Goal: Task Accomplishment & Management: Manage account settings

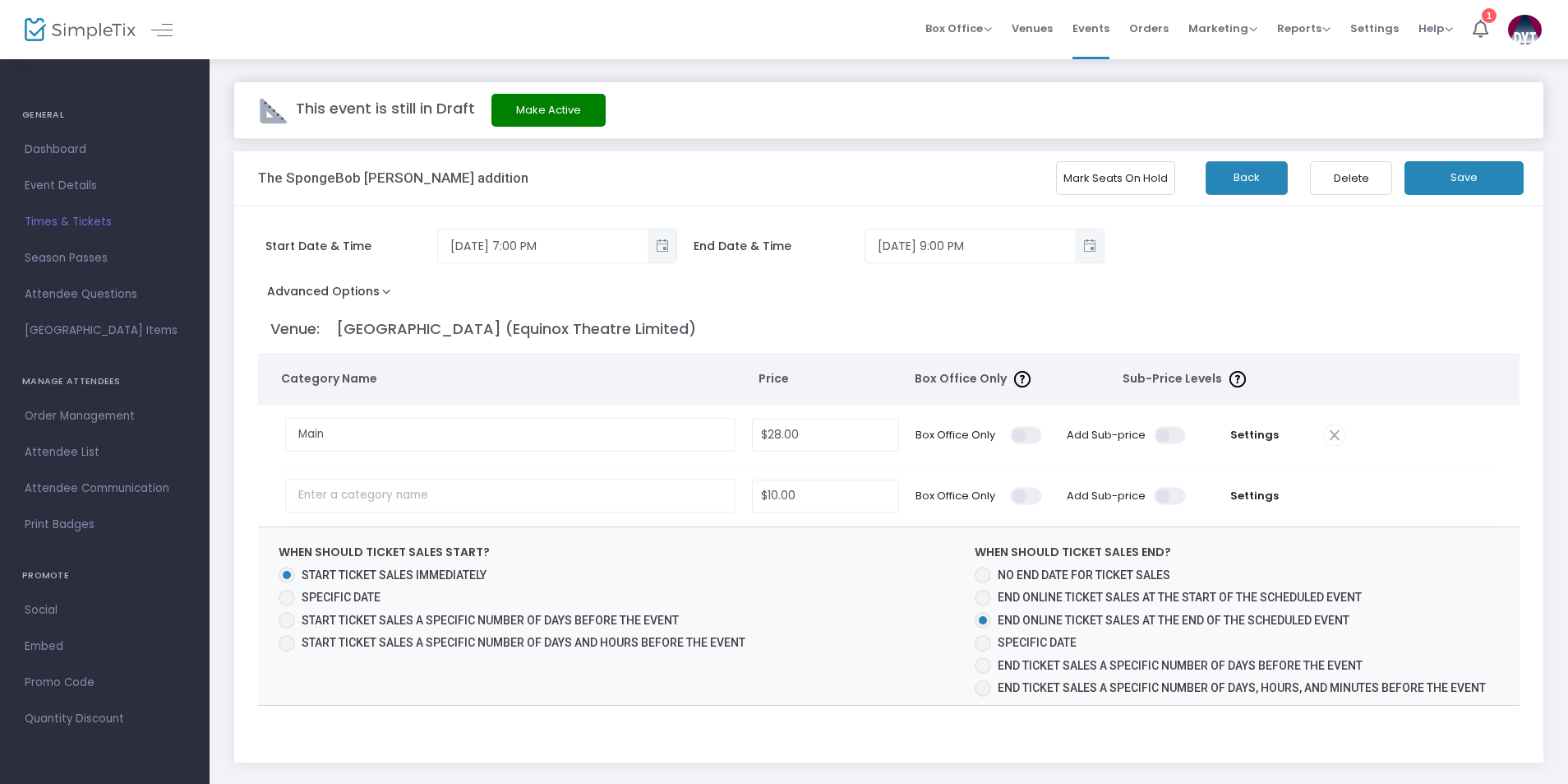
click at [61, 219] on span "Times & Tickets" at bounding box center [104, 222] width 160 height 21
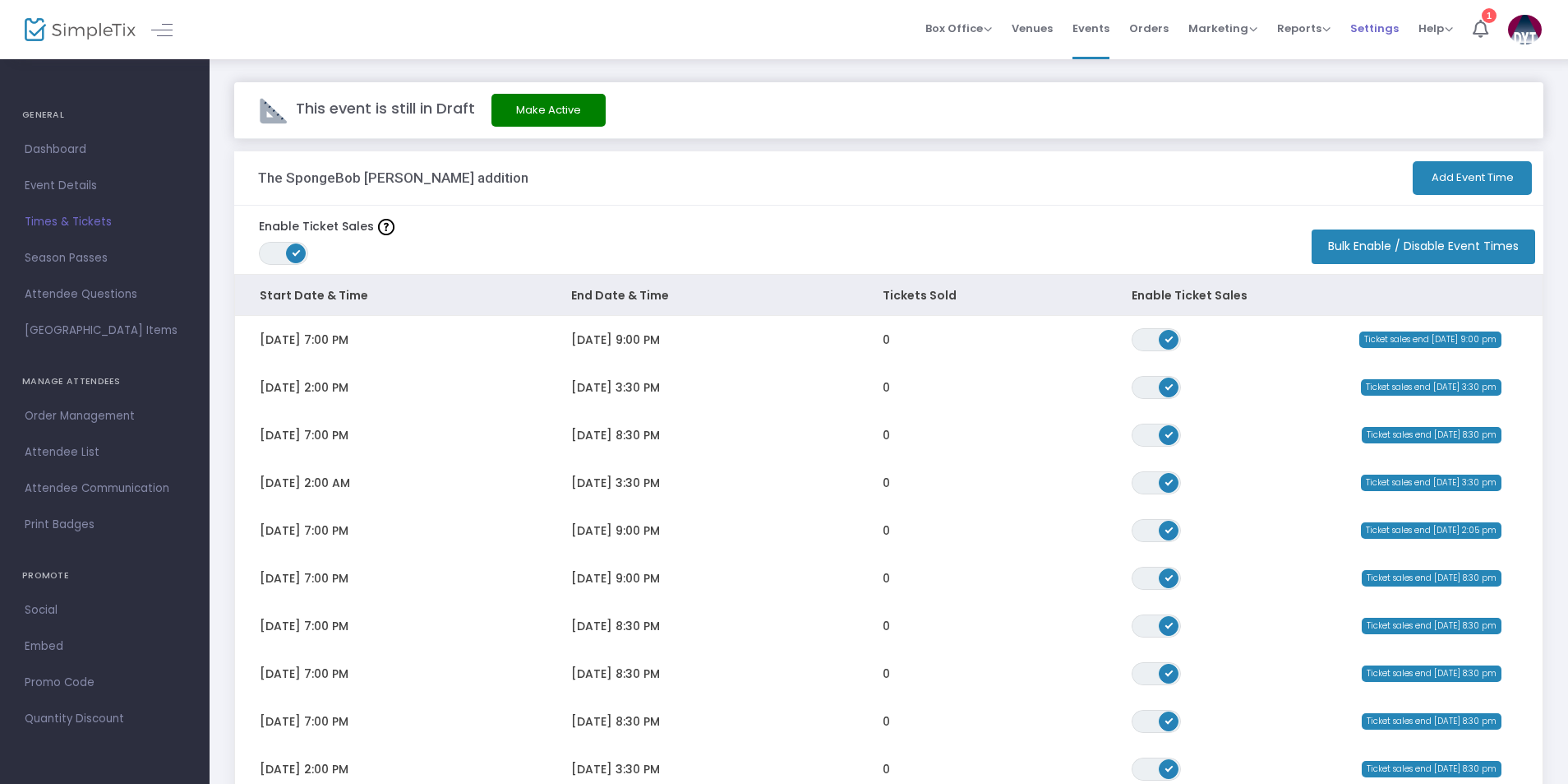
click at [1371, 31] on span "Settings" at bounding box center [1375, 28] width 49 height 42
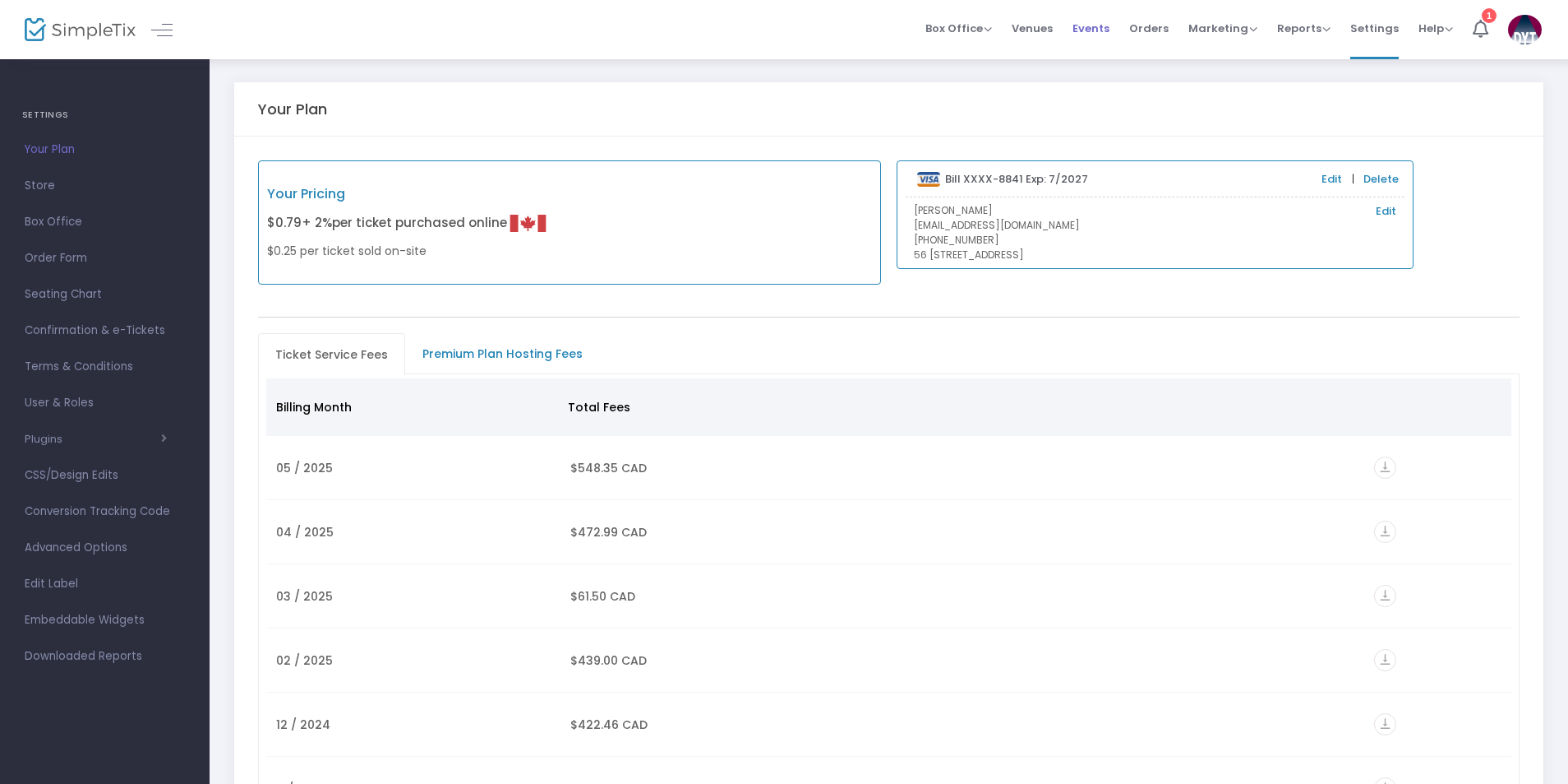
click at [1089, 32] on span "Events" at bounding box center [1091, 28] width 37 height 42
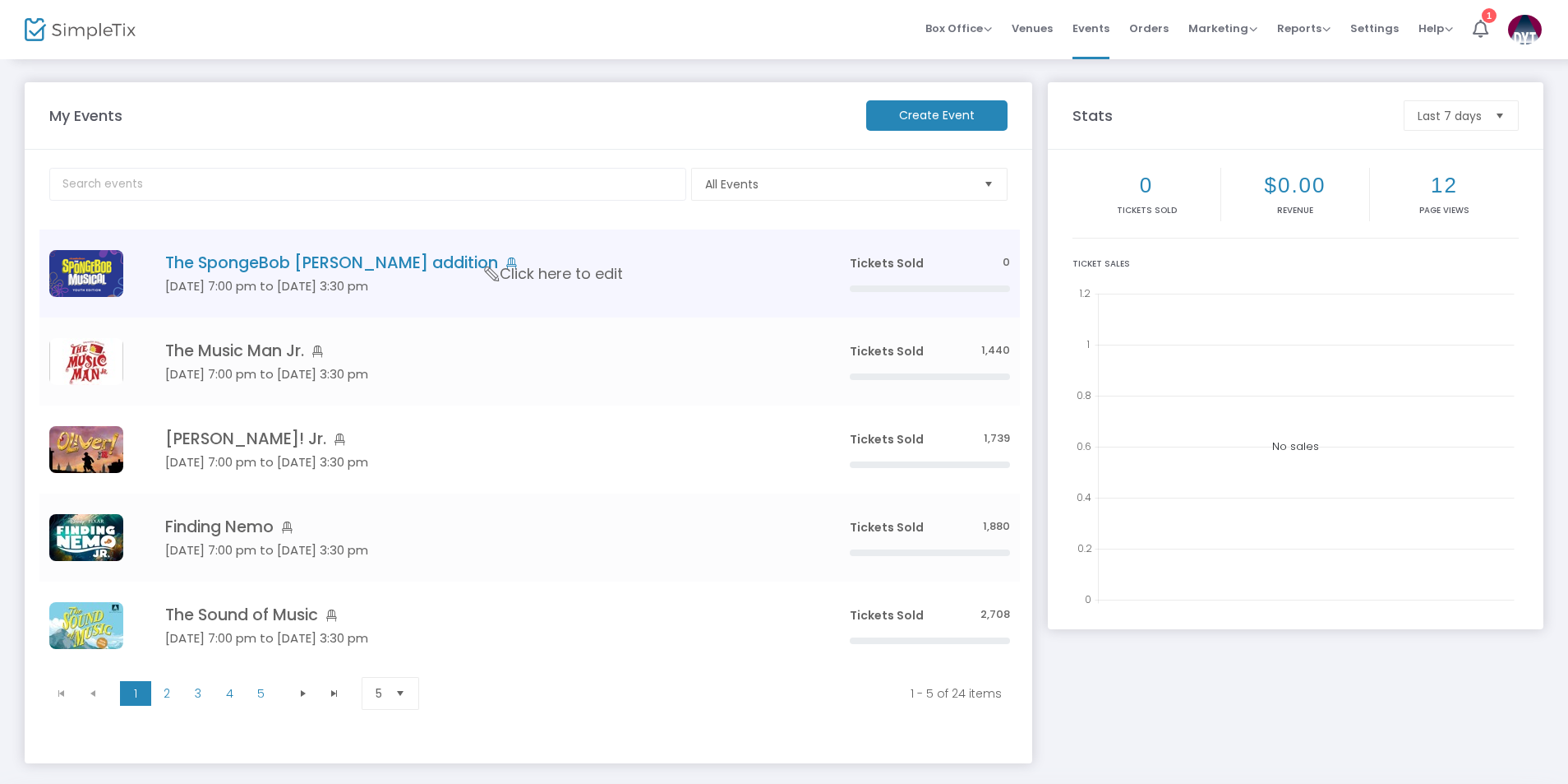
click at [317, 256] on h4 "The SpongeBob [PERSON_NAME] addition" at bounding box center [482, 262] width 635 height 19
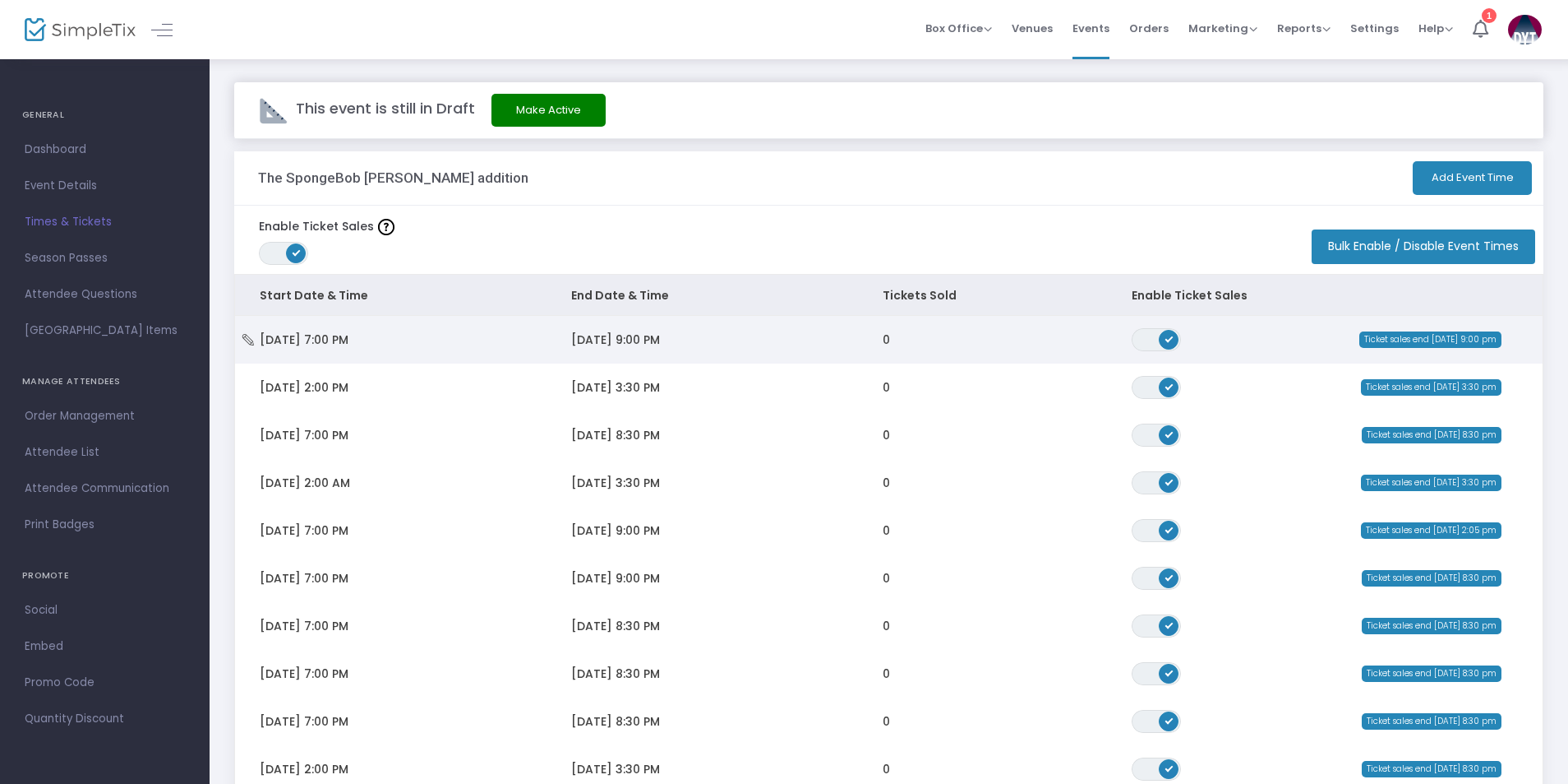
click at [346, 340] on span "[DATE] 7:00 PM" at bounding box center [303, 339] width 89 height 17
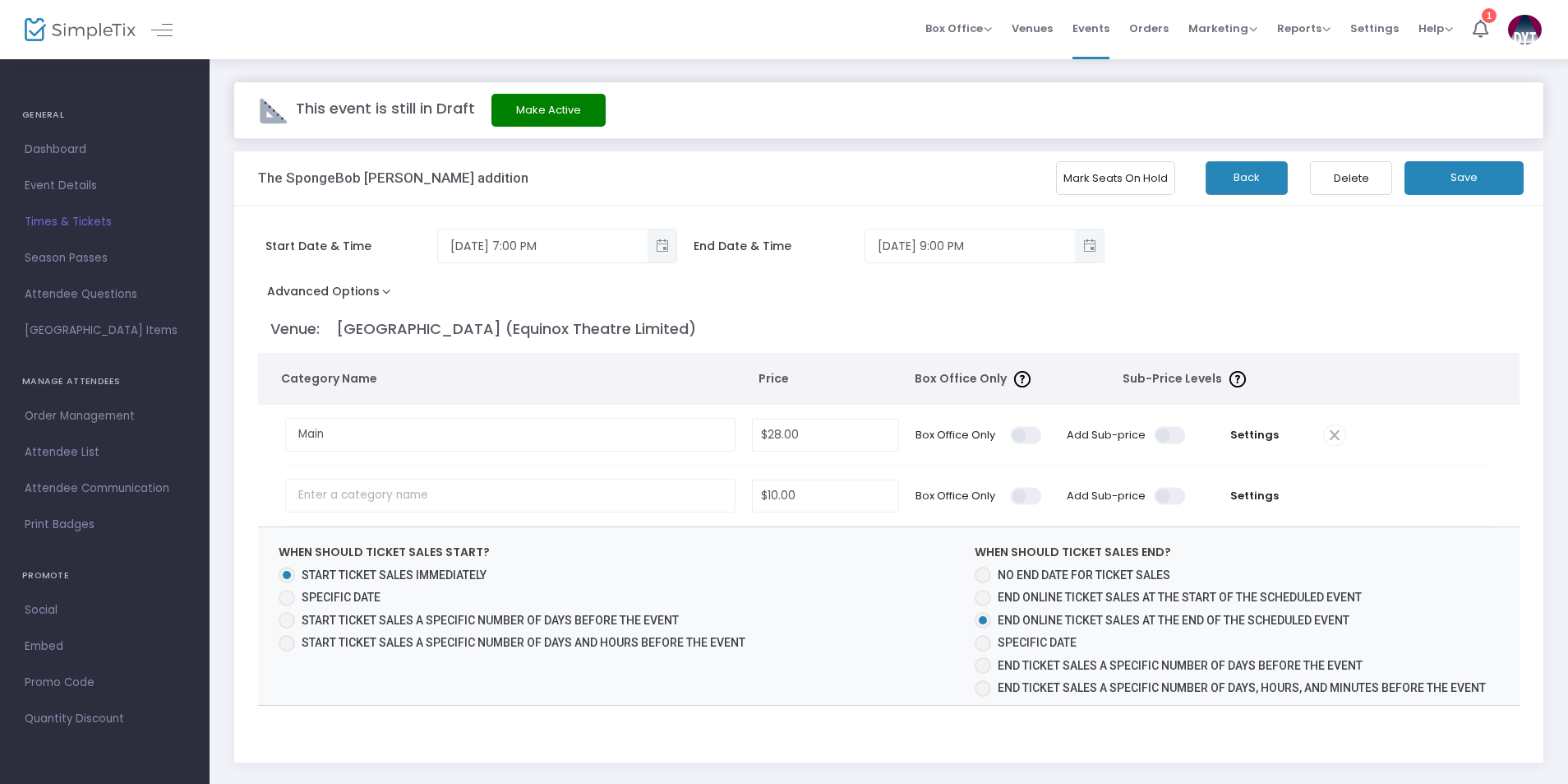
click at [1161, 434] on span at bounding box center [1171, 435] width 33 height 17
click at [579, 425] on input "checkbox" at bounding box center [579, 425] width 0 height 0
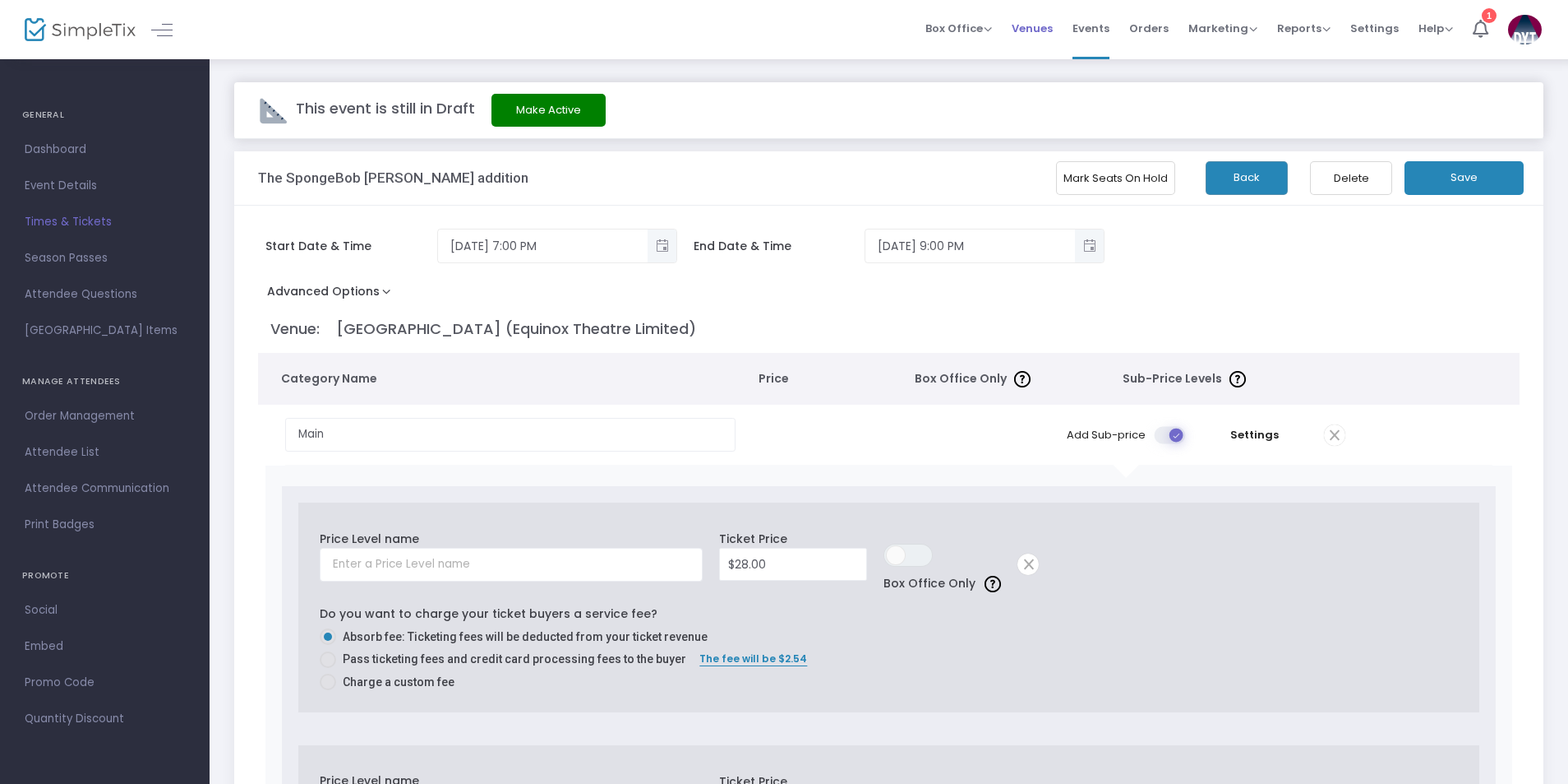
click at [1038, 28] on span "Venues" at bounding box center [1032, 28] width 41 height 42
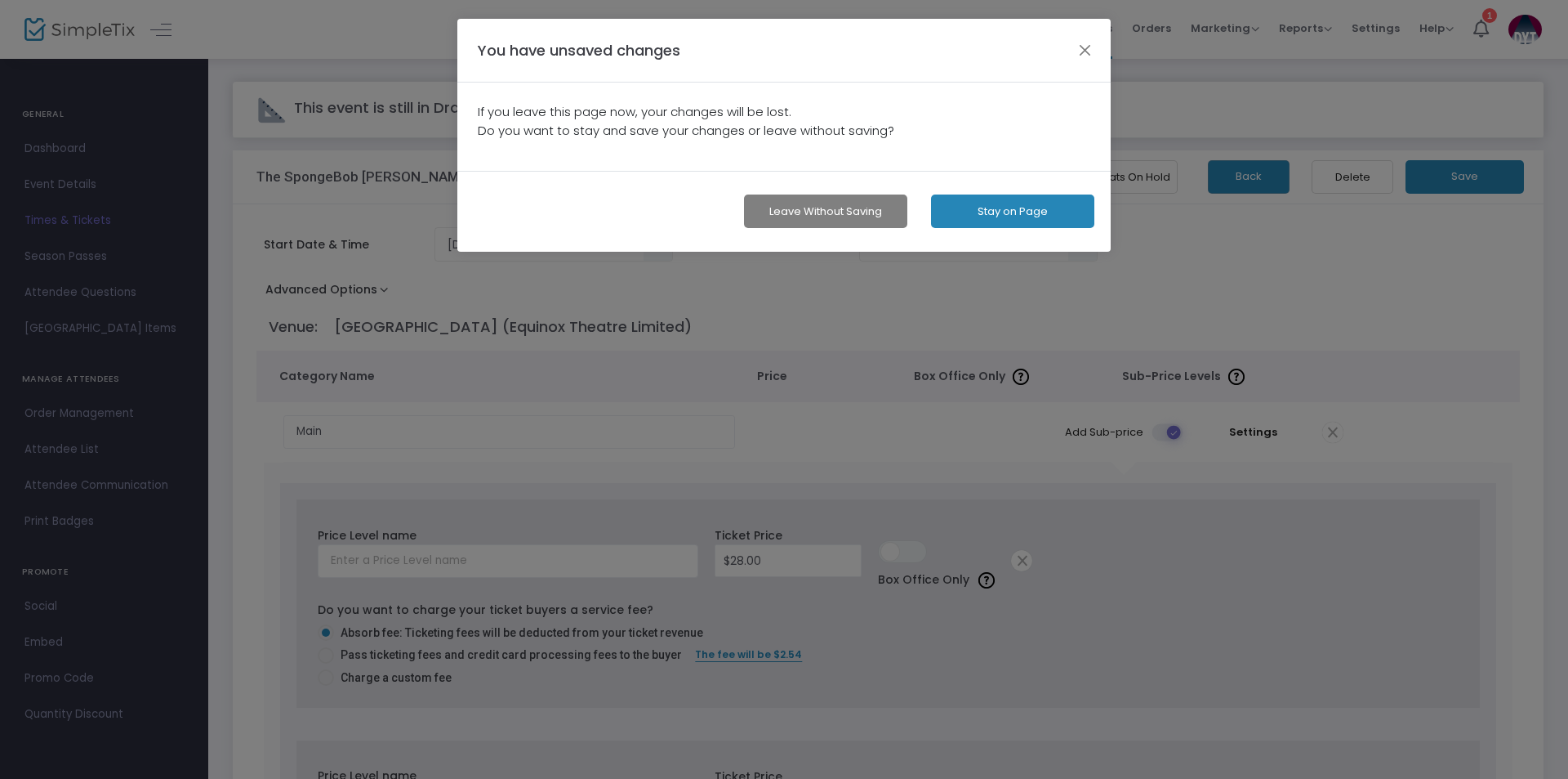
click at [817, 214] on button "Leave without Saving" at bounding box center [825, 210] width 163 height 34
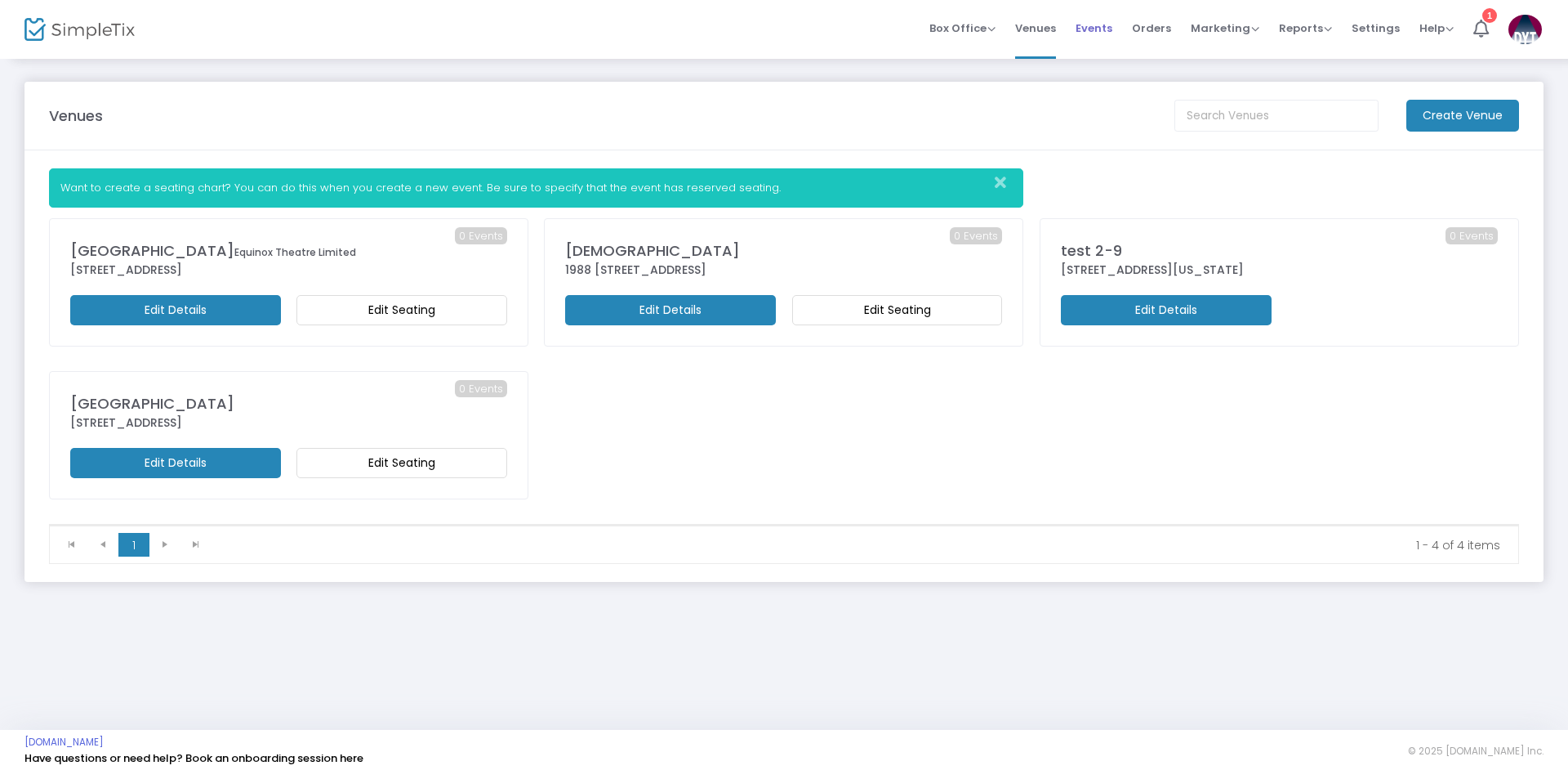
click at [1108, 26] on span "Events" at bounding box center [1094, 28] width 36 height 42
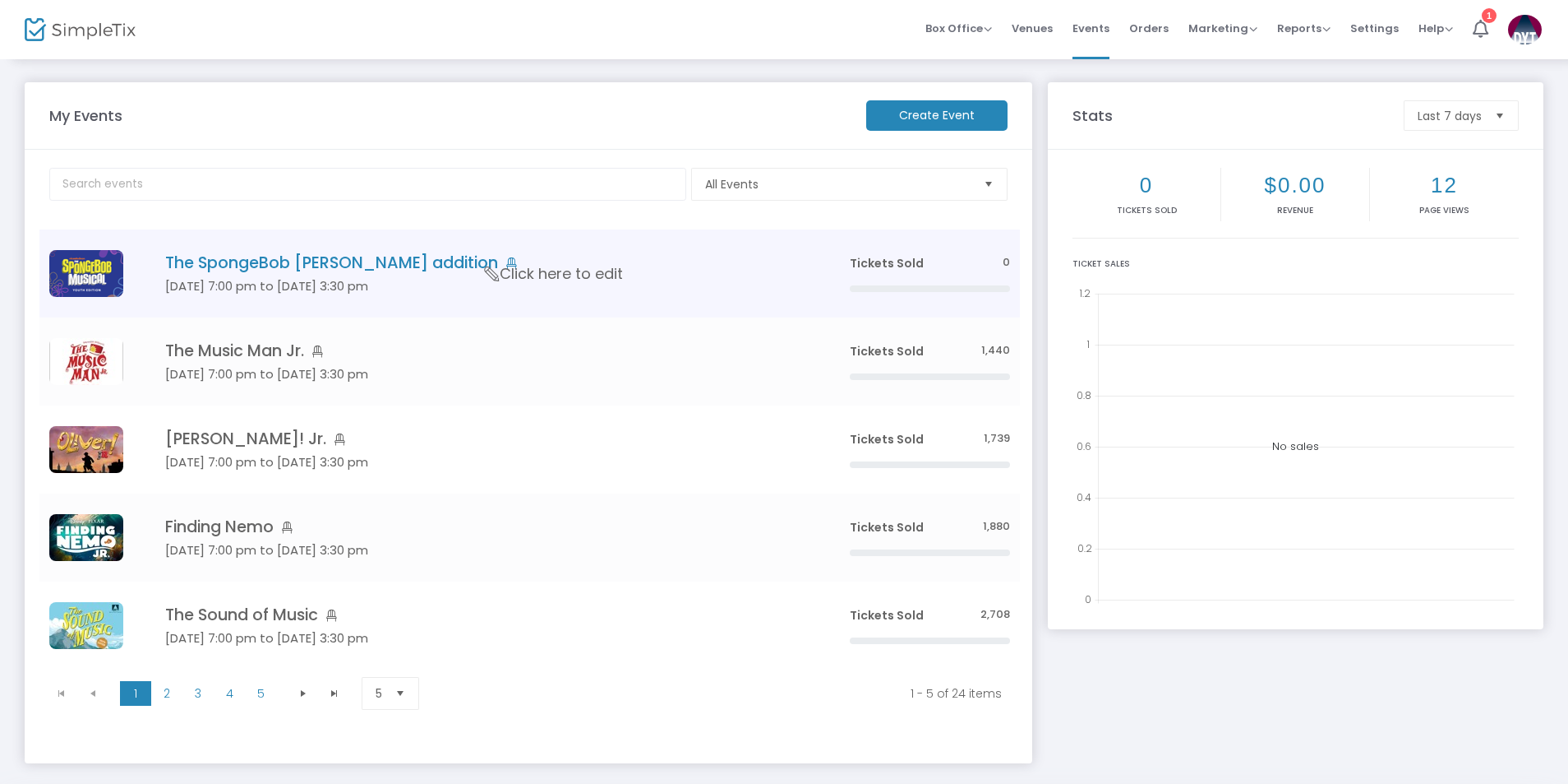
click at [298, 263] on h4 "The SpongeBob [PERSON_NAME] addition" at bounding box center [482, 262] width 635 height 19
